Goal: Check status: Check status

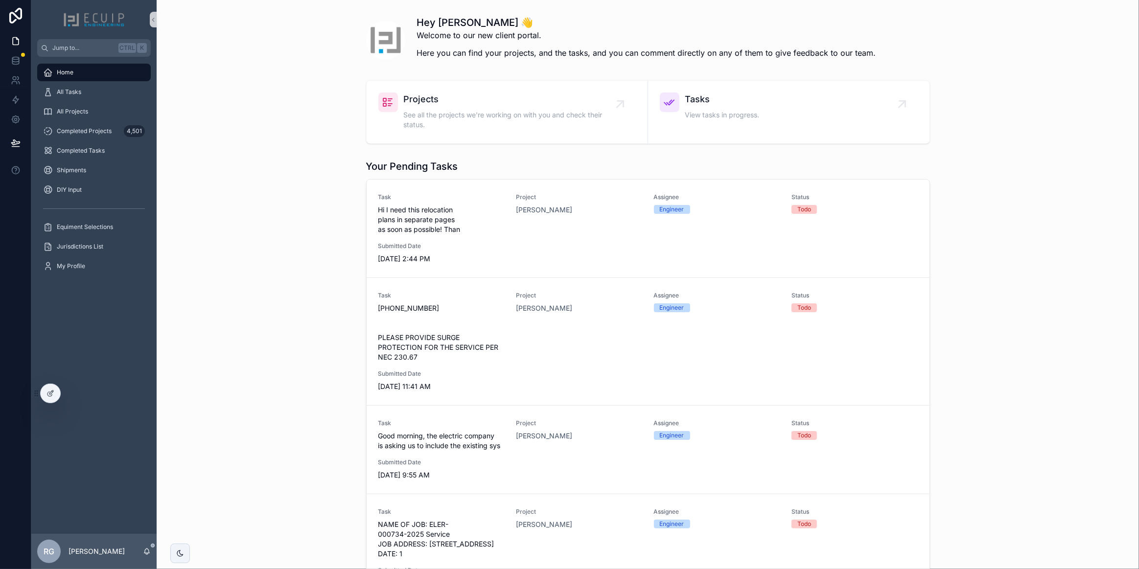
scroll to position [499, 0]
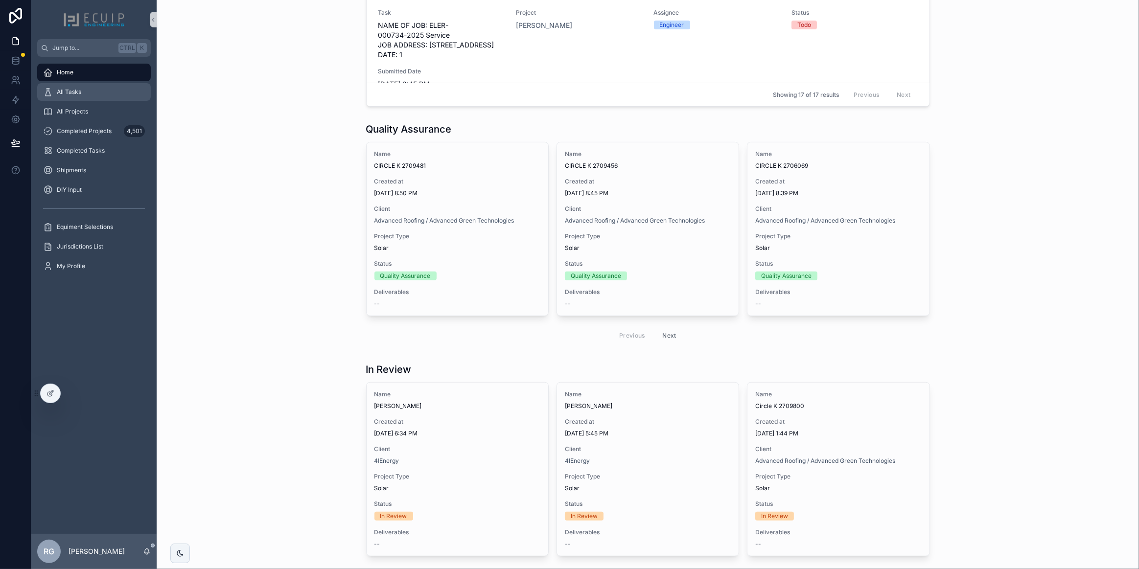
click at [102, 98] on div "All Tasks" at bounding box center [94, 92] width 102 height 16
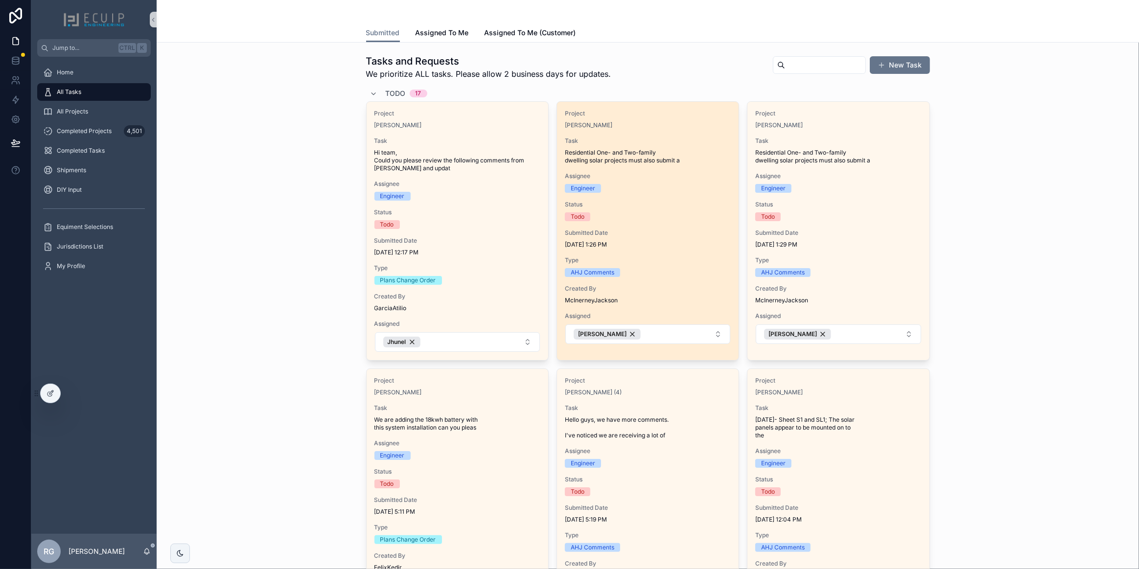
click at [660, 256] on span "Type" at bounding box center [648, 260] width 166 height 8
click at [713, 280] on div "Project [PERSON_NAME] Task Residential One- and Two-family dwelling solar proje…" at bounding box center [648, 227] width 182 height 251
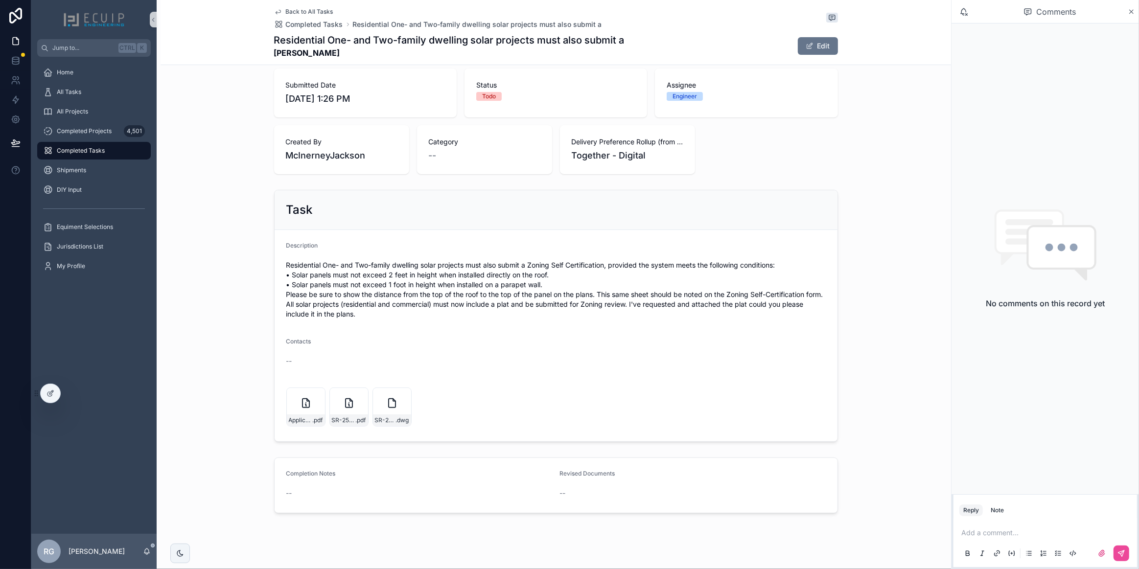
scroll to position [222, 0]
click at [335, 423] on span "SR-25-06073(2025)_Signed-(1)" at bounding box center [344, 419] width 24 height 8
